Goal: Information Seeking & Learning: Learn about a topic

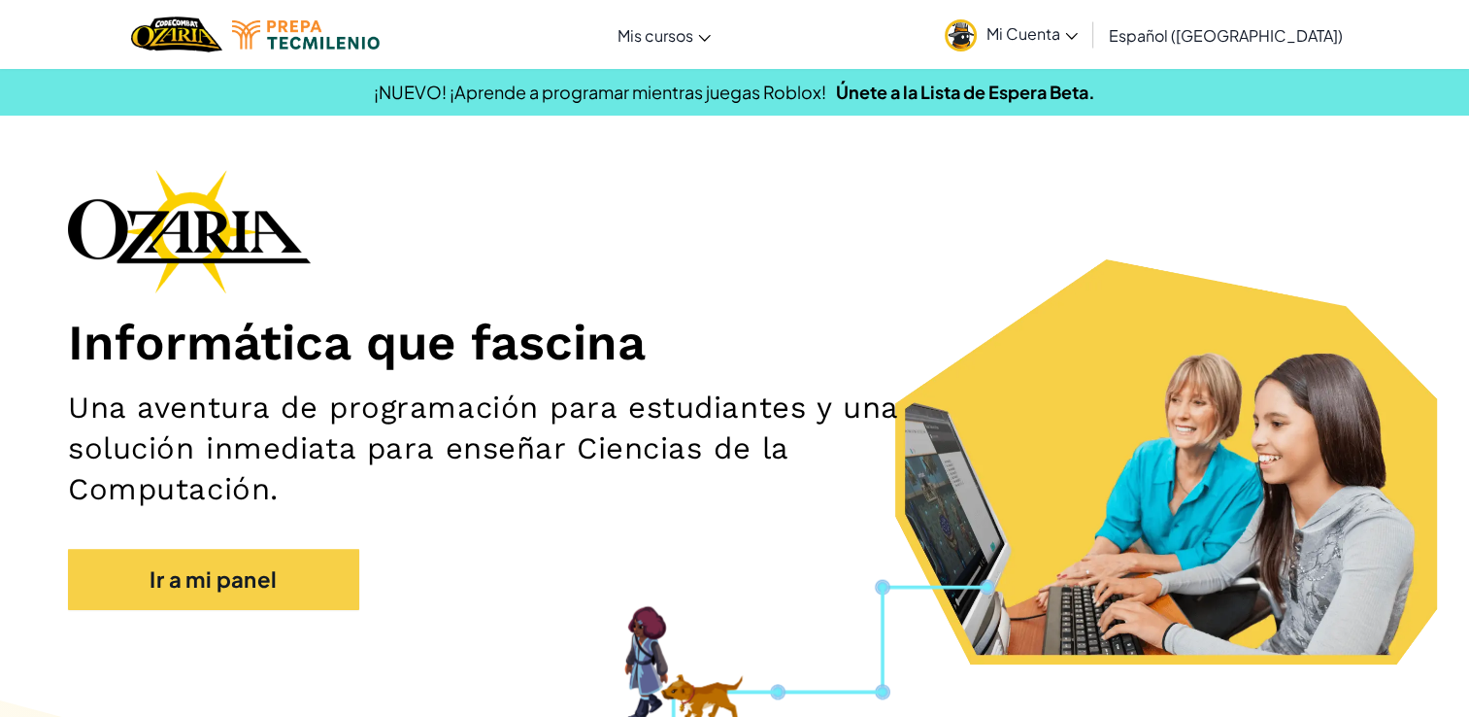
click at [1078, 31] on span "Mi Cuenta" at bounding box center [1032, 33] width 91 height 20
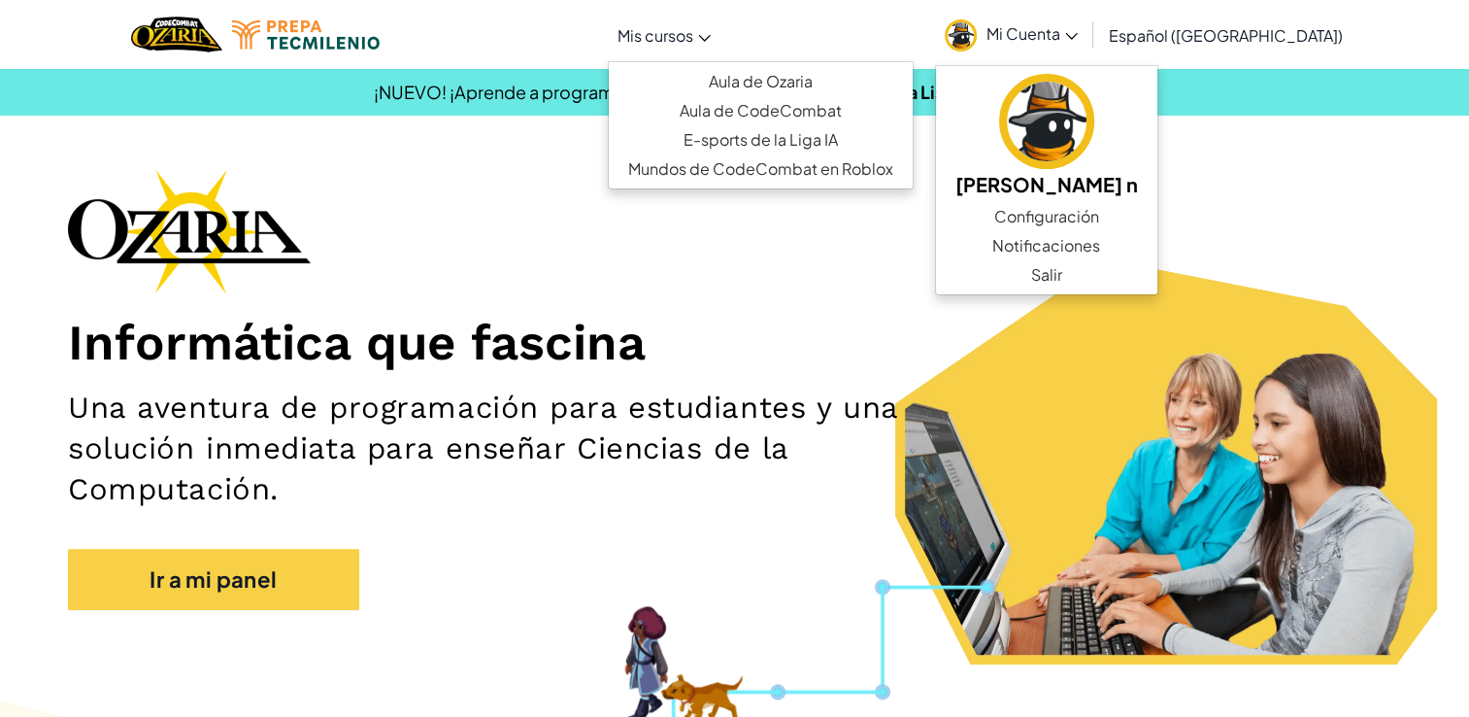
click at [679, 35] on span "Mis cursos" at bounding box center [656, 35] width 76 height 20
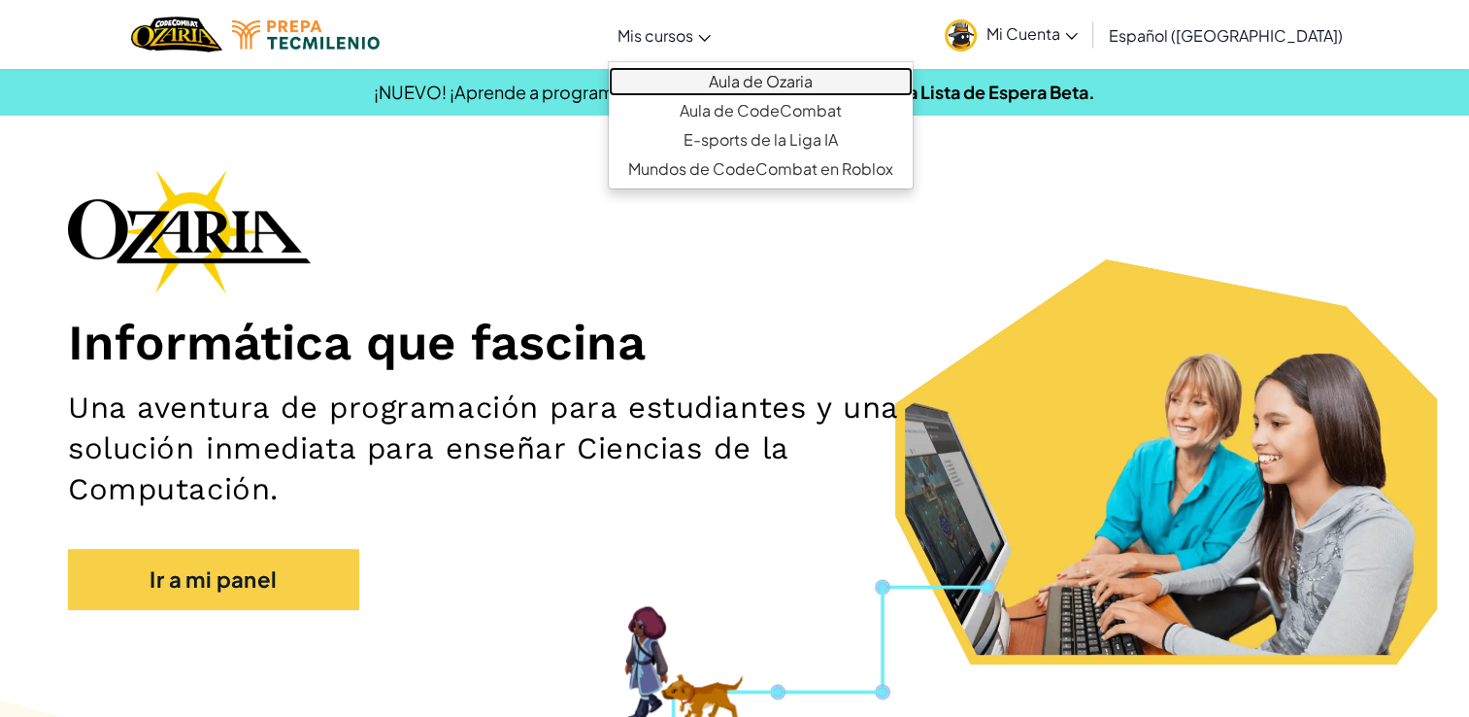
click at [776, 85] on link "Aula de Ozaria" at bounding box center [761, 81] width 304 height 29
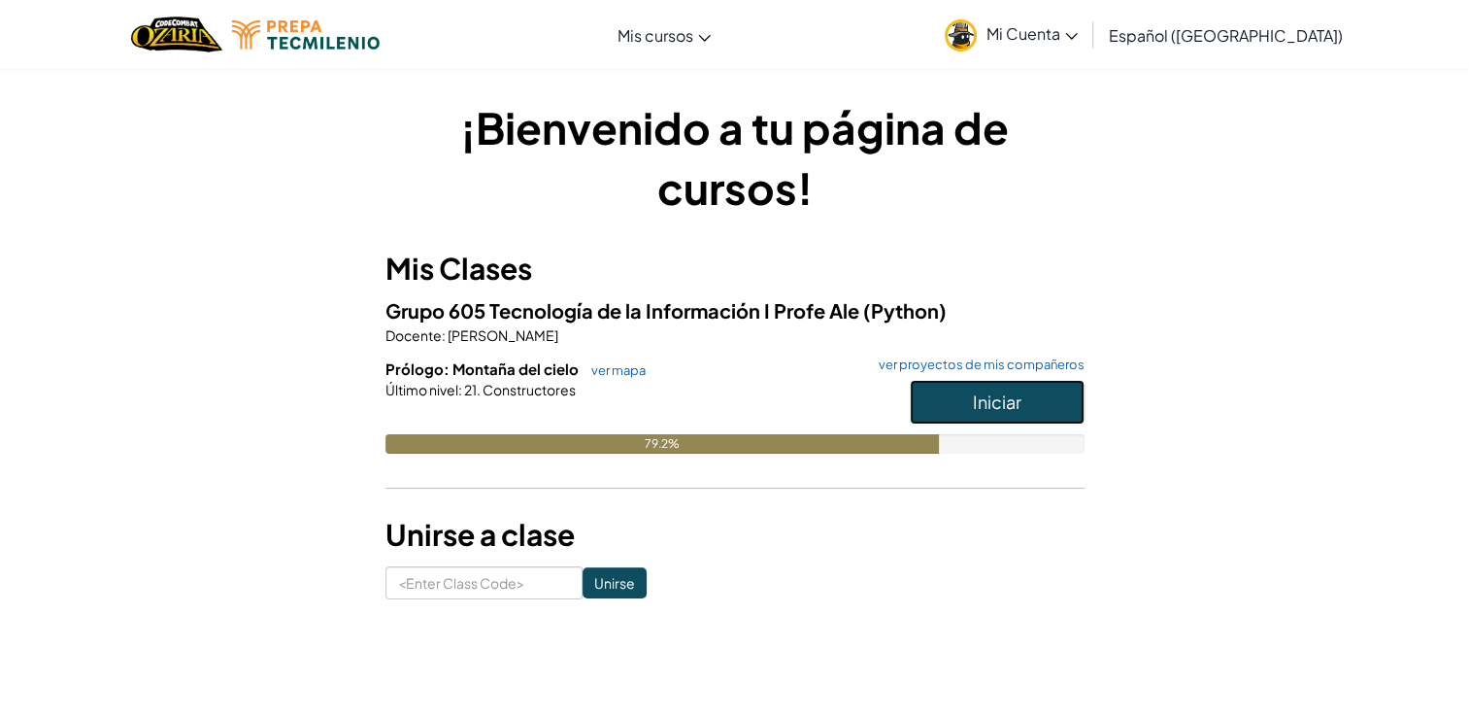
click at [983, 420] on button "Iniciar" at bounding box center [997, 402] width 175 height 45
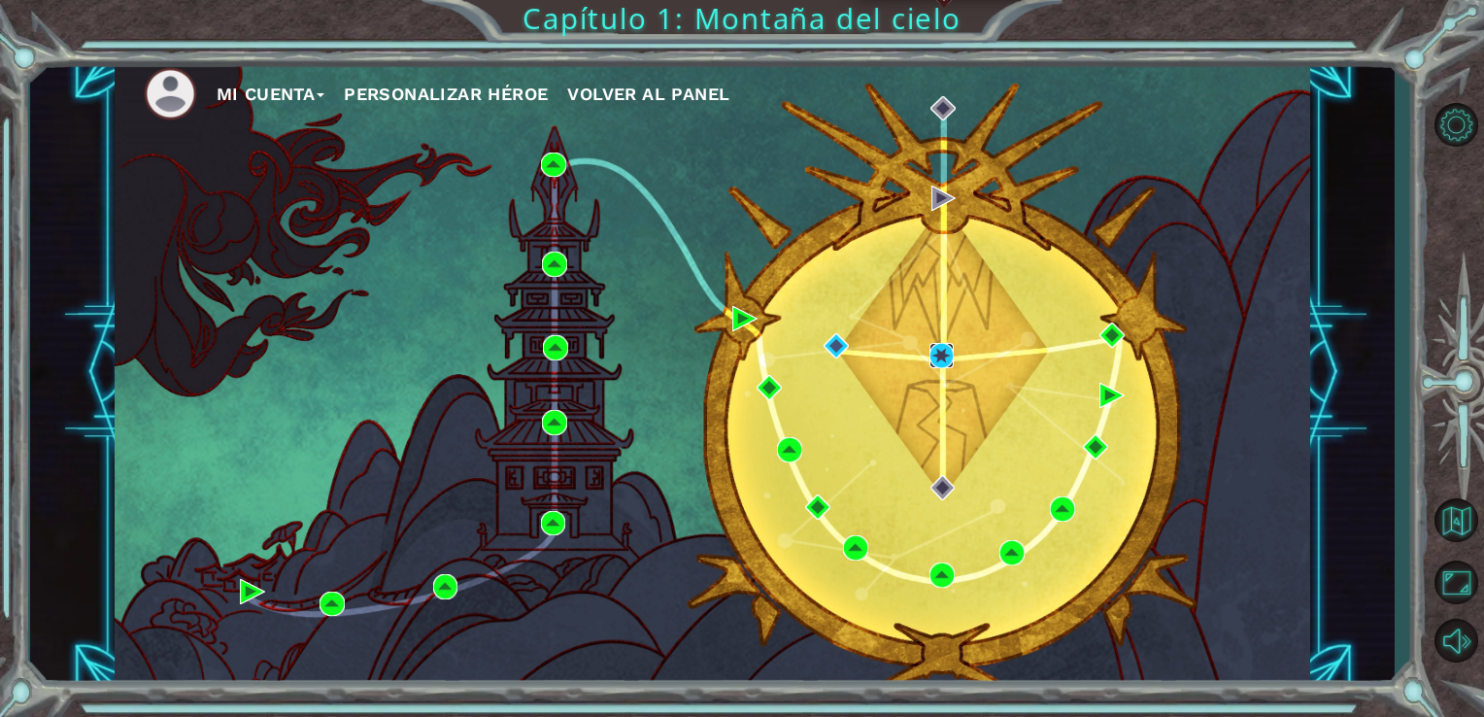
click at [936, 364] on img at bounding box center [941, 355] width 25 height 25
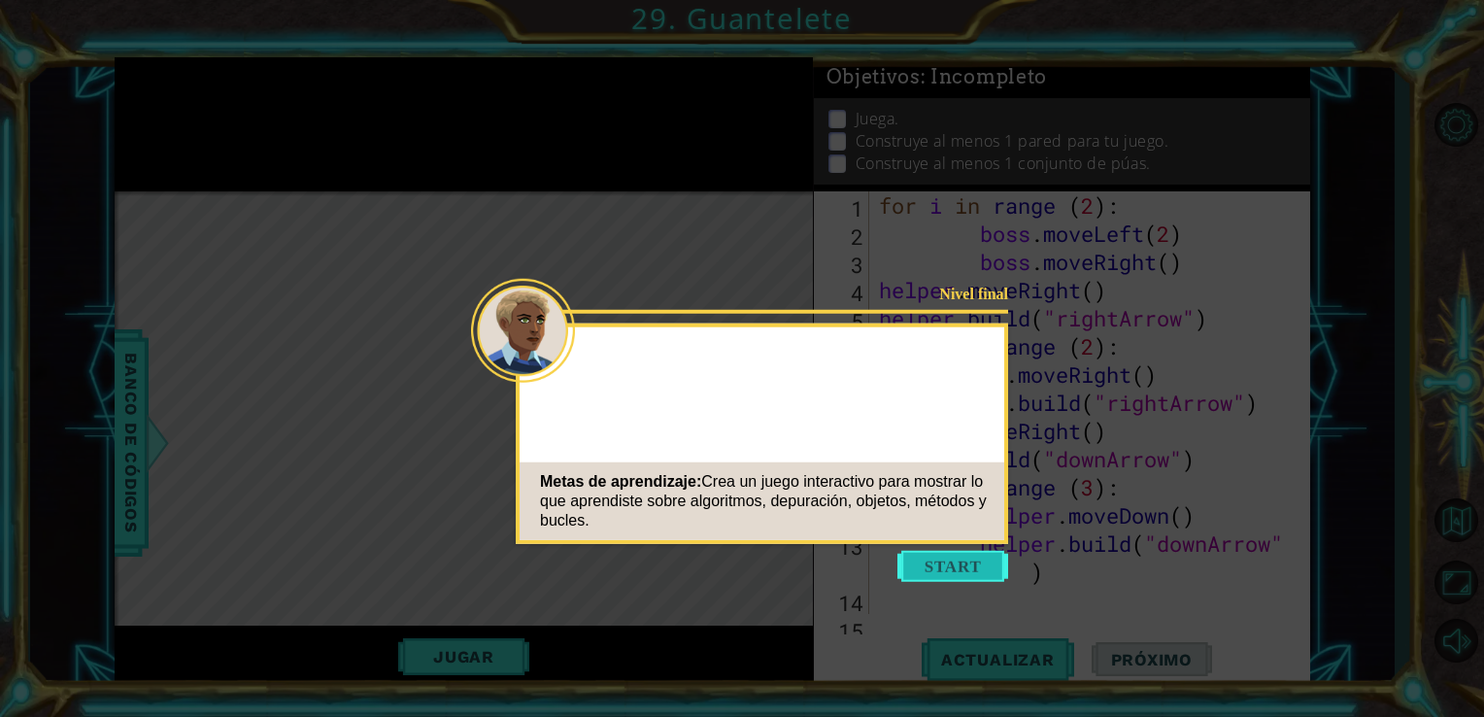
click at [935, 554] on button "Start" at bounding box center [952, 566] width 111 height 31
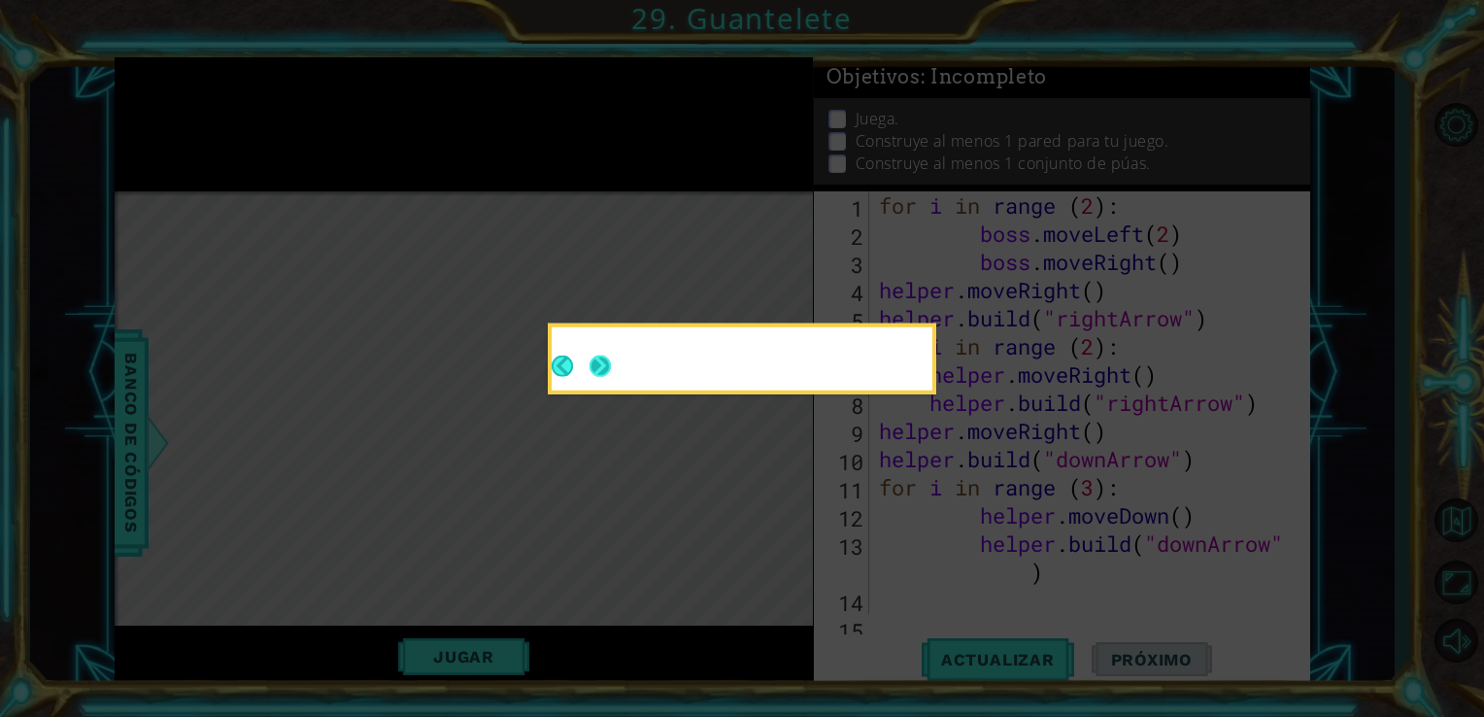
click at [603, 367] on div at bounding box center [742, 358] width 381 height 63
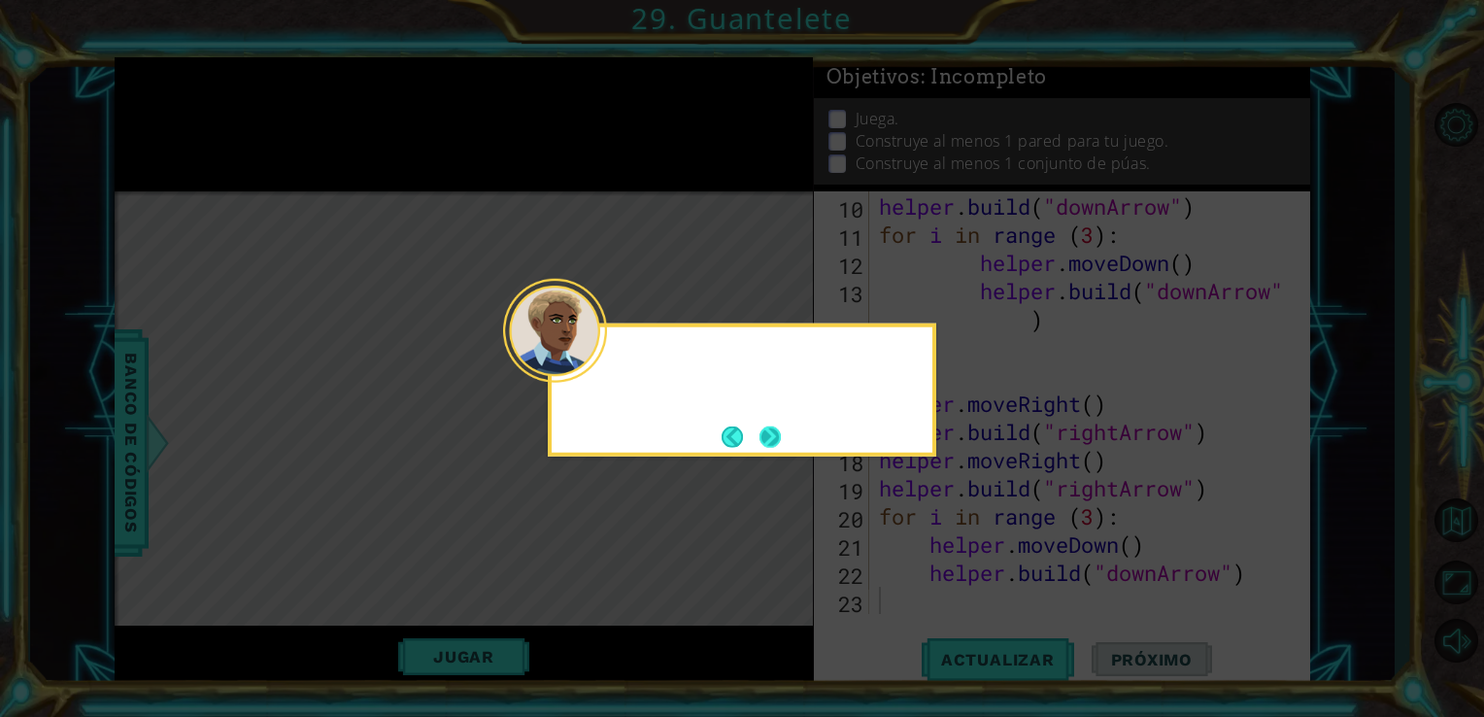
scroll to position [252, 0]
click at [750, 429] on button "Back" at bounding box center [740, 435] width 38 height 21
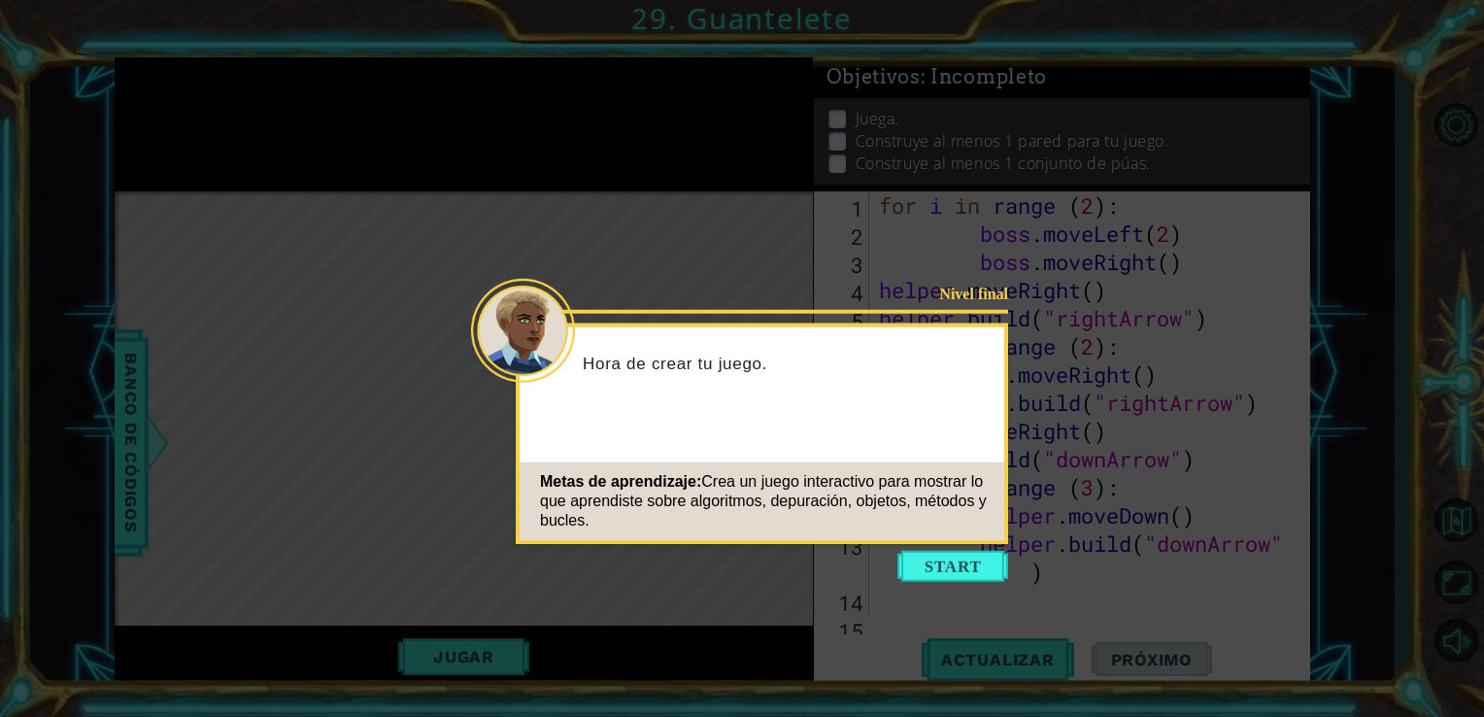
scroll to position [0, 0]
click at [948, 573] on button "Start" at bounding box center [952, 566] width 111 height 31
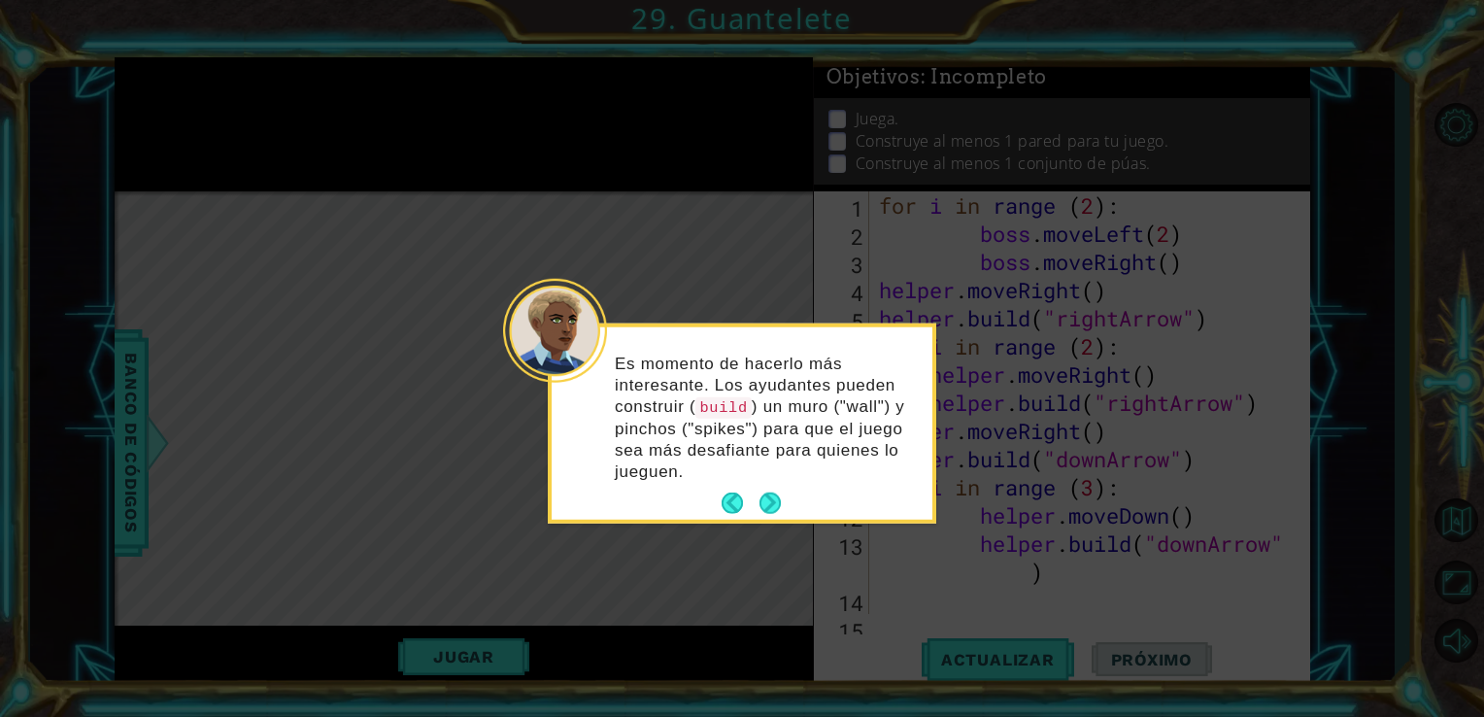
click at [786, 475] on p "Es momento de hacerlo más interesante. Los ayudantes pueden construir ( build )…" at bounding box center [767, 417] width 304 height 130
click at [773, 484] on div "Es momento de hacerlo más interesante. Los ayudantes pueden construir ( build )…" at bounding box center [742, 426] width 381 height 185
click at [764, 498] on button "Next" at bounding box center [769, 502] width 21 height 21
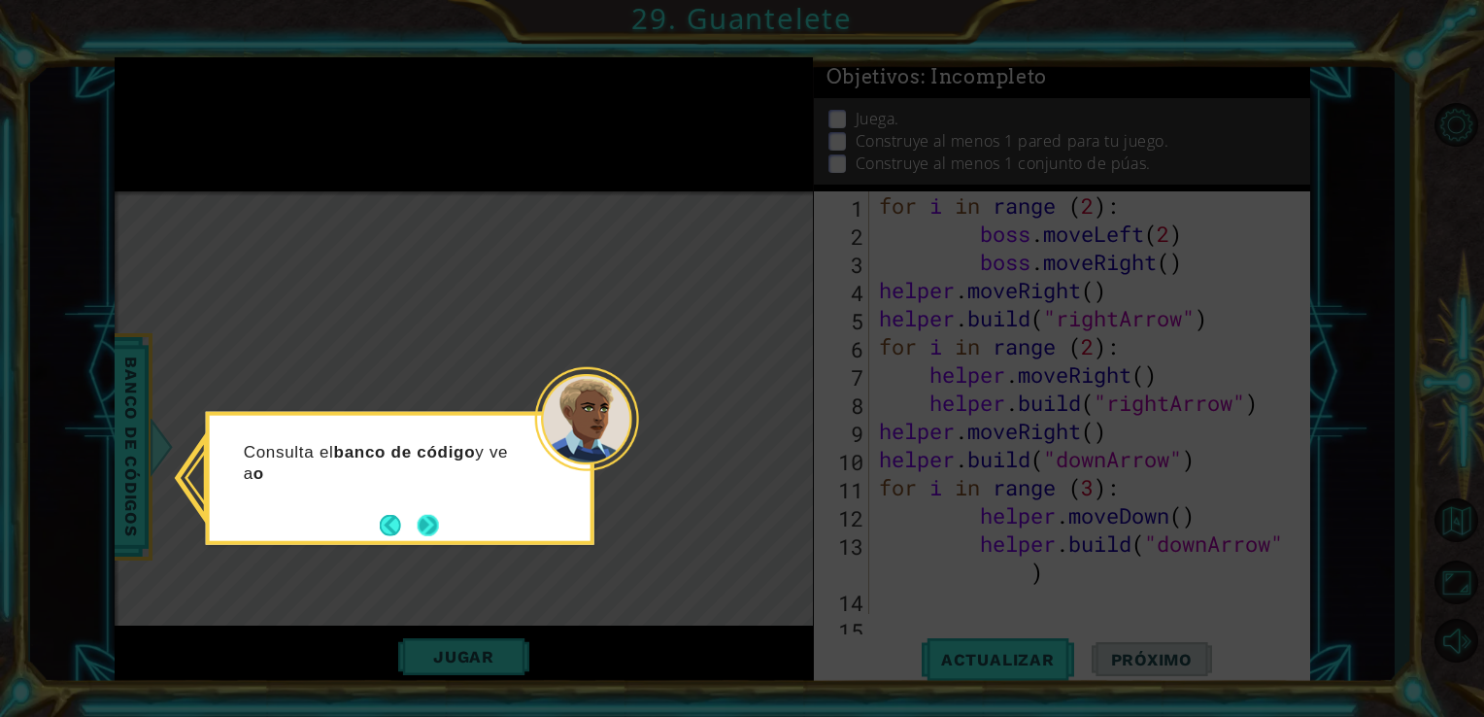
click at [420, 519] on button "Next" at bounding box center [428, 524] width 21 height 21
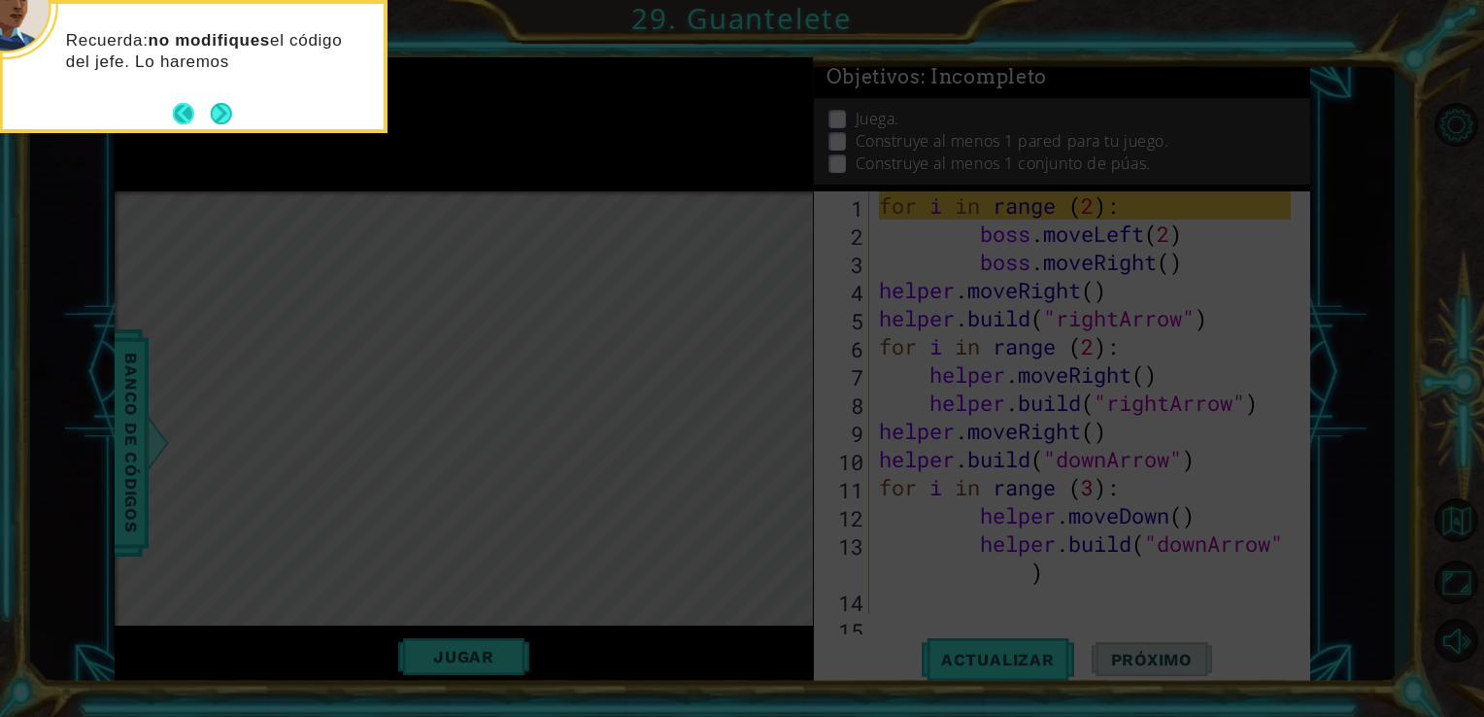
click at [202, 116] on button "Back" at bounding box center [192, 113] width 38 height 21
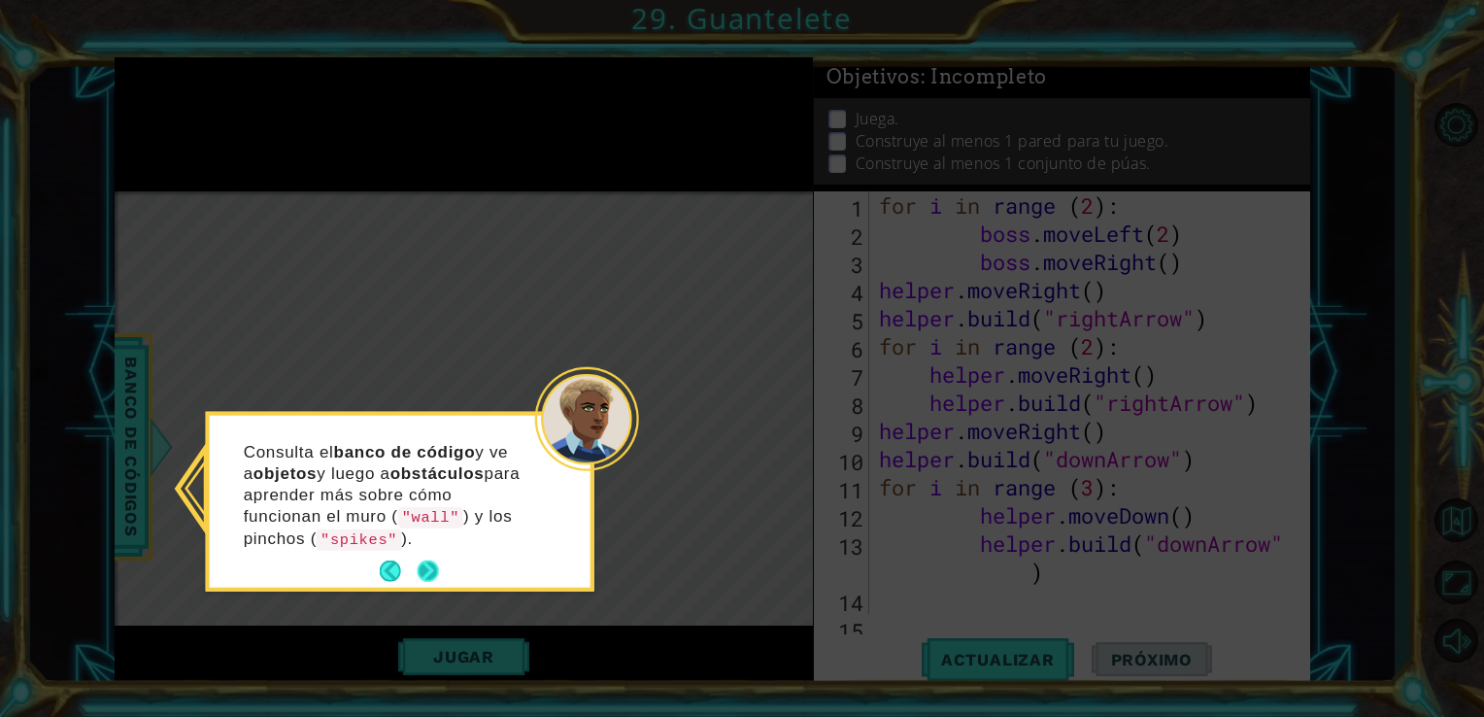
click at [419, 567] on button "Next" at bounding box center [428, 570] width 21 height 21
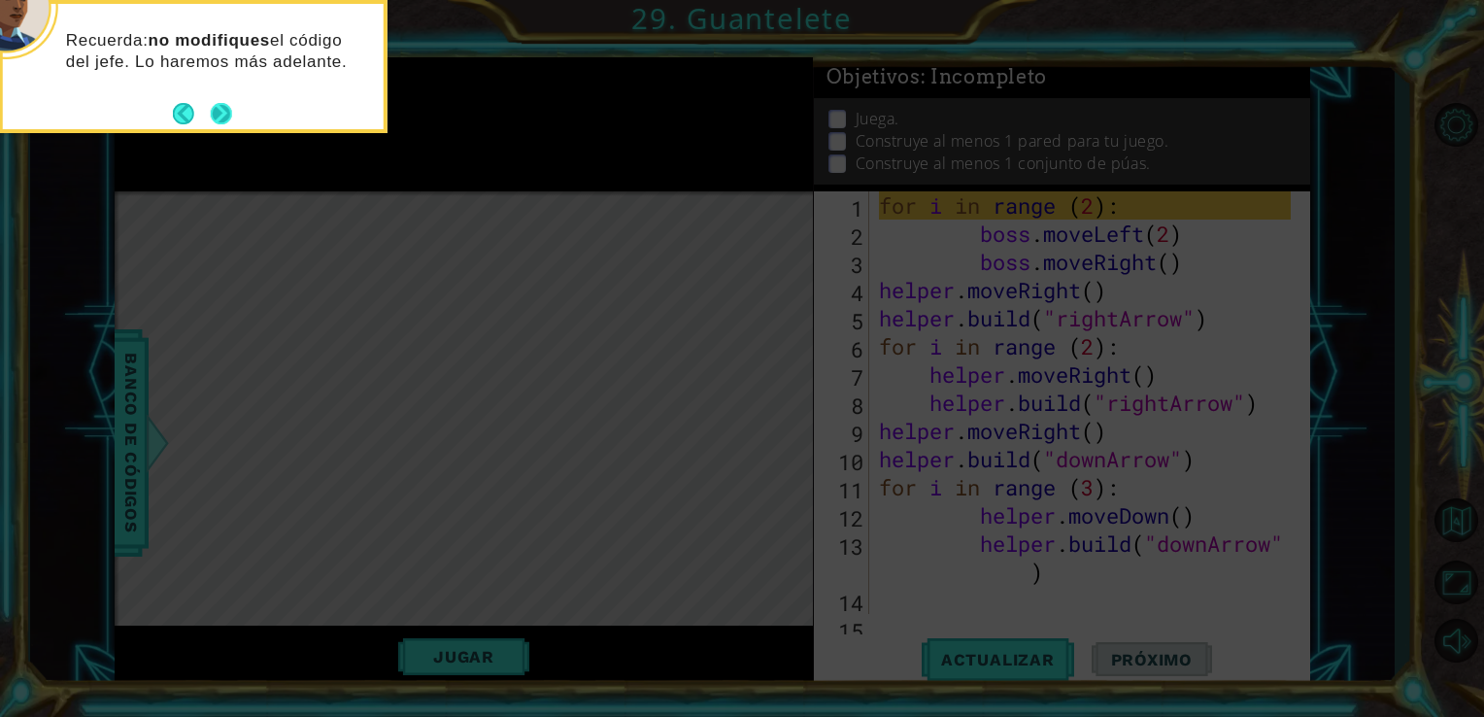
click at [218, 105] on button "Next" at bounding box center [221, 113] width 21 height 21
